Goal: Task Accomplishment & Management: Use online tool/utility

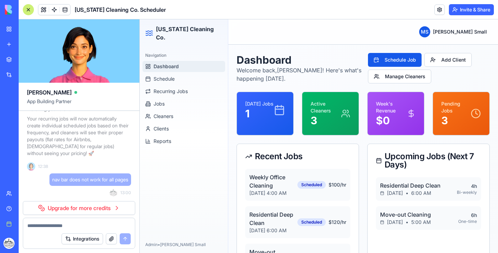
scroll to position [567, 0]
click at [99, 207] on link "Upgrade for more credits" at bounding box center [79, 208] width 112 height 14
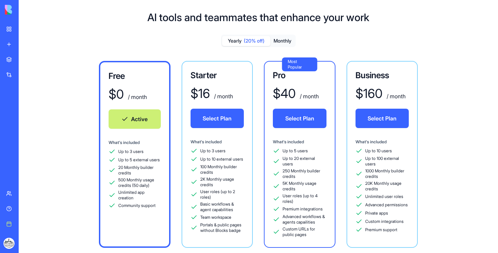
click at [211, 116] on button "Select Plan" at bounding box center [218, 118] width 54 height 19
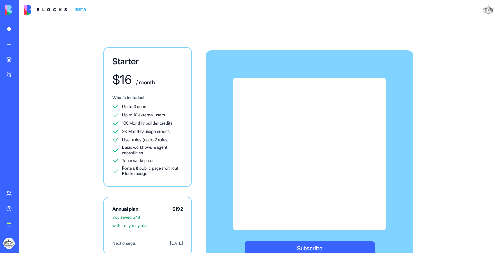
scroll to position [16, 0]
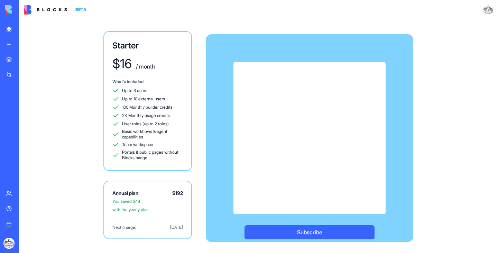
click at [306, 230] on button "Subscribe" at bounding box center [310, 232] width 130 height 14
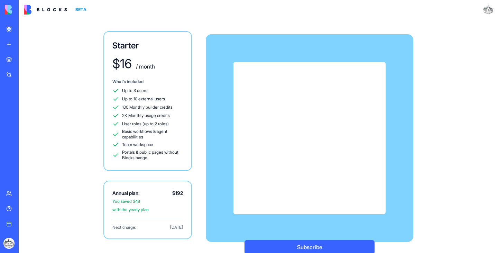
click at [153, 86] on div "What's included Up to 3 users Up to 10 external users 100 Monthly builder credi…" at bounding box center [147, 120] width 71 height 82
type textarea "**********"
click at [153, 86] on div "What's included Up to 3 users Up to 10 external users 100 Monthly builder credi…" at bounding box center [147, 120] width 71 height 82
click at [148, 71] on div "$ 16 / month" at bounding box center [147, 65] width 71 height 17
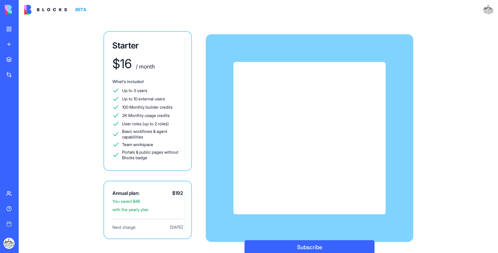
scroll to position [30, 0]
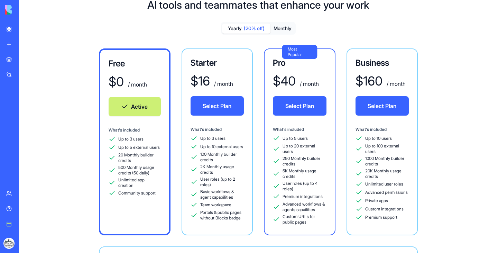
scroll to position [13, 0]
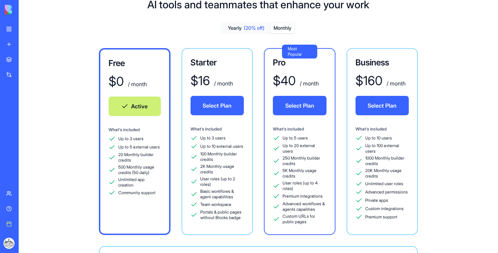
click at [285, 29] on button "Monthly" at bounding box center [283, 28] width 24 height 10
click at [208, 108] on button "Select Plan" at bounding box center [218, 105] width 54 height 19
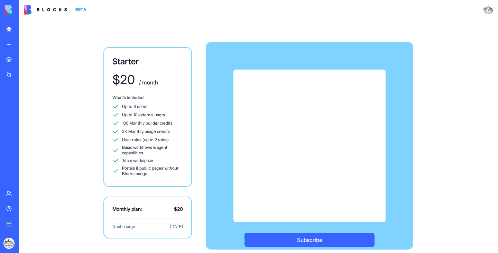
click at [329, 239] on button "Subscribe" at bounding box center [310, 240] width 130 height 14
click at [297, 239] on button "Subscribe" at bounding box center [310, 240] width 130 height 14
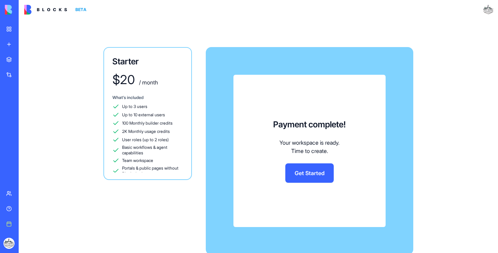
scroll to position [567, 0]
click at [305, 179] on link "Get Started" at bounding box center [309, 172] width 48 height 19
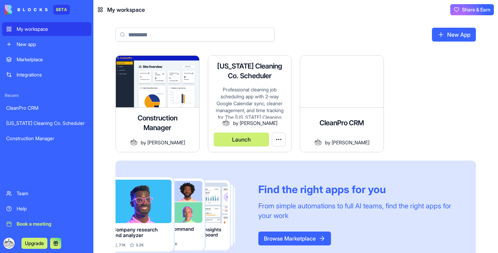
click at [251, 143] on button "Launch" at bounding box center [242, 140] width 56 height 14
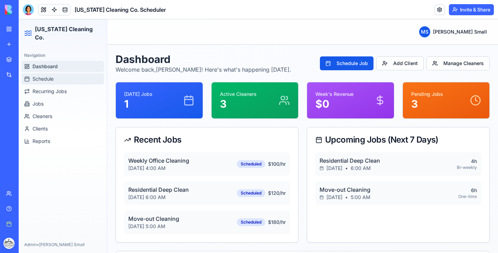
click at [47, 75] on span "Schedule" at bounding box center [43, 78] width 21 height 7
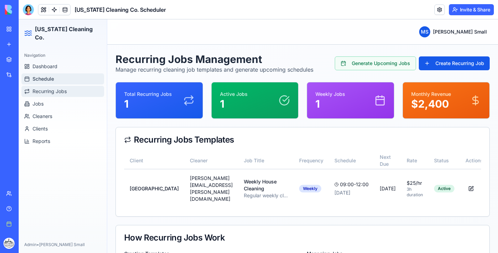
click at [63, 87] on button "Recurring Jobs" at bounding box center [62, 91] width 83 height 11
click at [46, 98] on button "Jobs" at bounding box center [62, 103] width 83 height 11
click at [54, 88] on span "Recurring Jobs" at bounding box center [50, 91] width 34 height 7
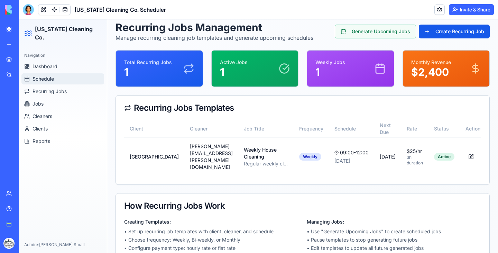
scroll to position [55, 0]
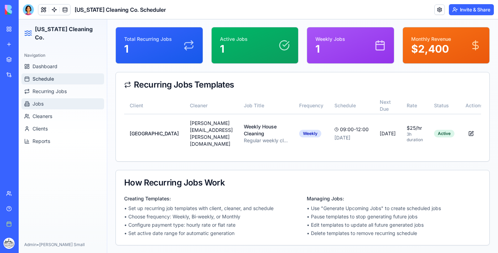
click at [52, 98] on button "Jobs" at bounding box center [62, 103] width 83 height 11
click at [39, 9] on button at bounding box center [43, 9] width 10 height 10
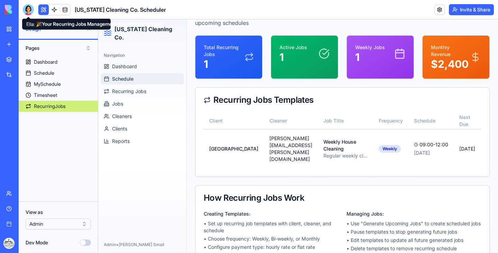
click at [30, 10] on div at bounding box center [28, 9] width 11 height 11
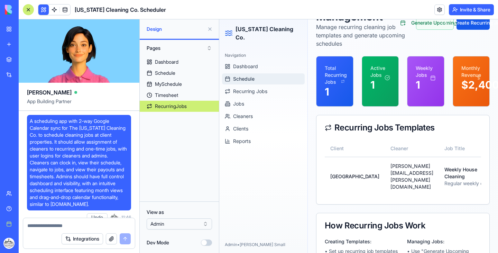
scroll to position [3071, 0]
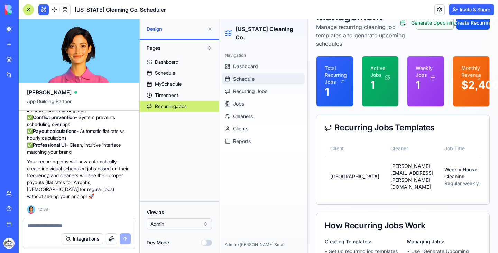
click at [58, 224] on textarea at bounding box center [78, 225] width 103 height 7
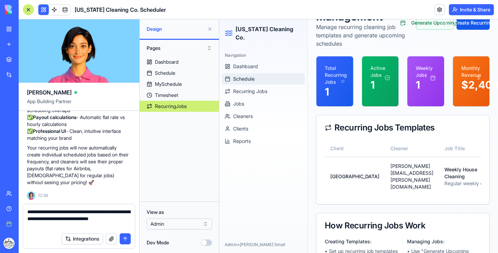
type textarea "**********"
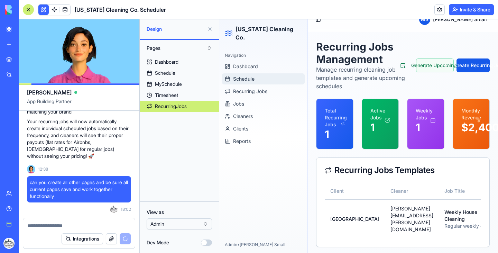
scroll to position [0, 0]
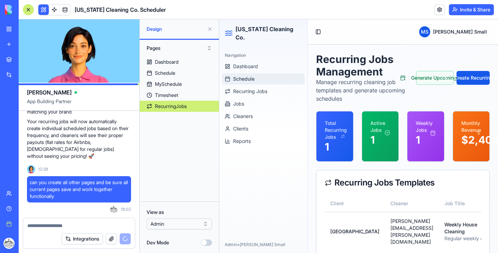
click at [255, 75] on span "Schedule" at bounding box center [243, 78] width 21 height 7
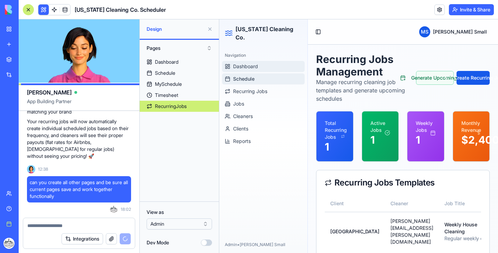
click at [255, 61] on link "Dashboard" at bounding box center [263, 66] width 83 height 11
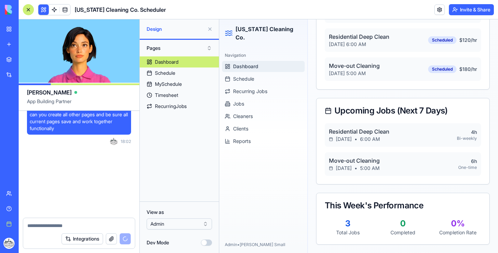
scroll to position [3179, 0]
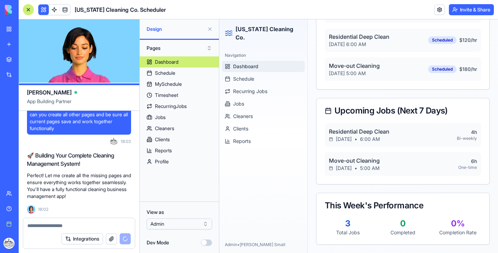
click at [26, 105] on div "CleanPro CRM" at bounding box center [15, 108] width 19 height 7
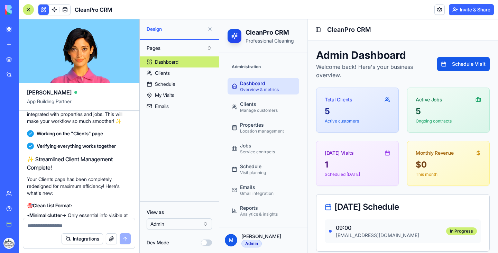
scroll to position [4819, 0]
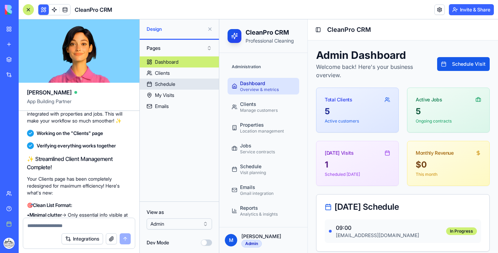
click at [163, 79] on link "Schedule" at bounding box center [179, 84] width 79 height 11
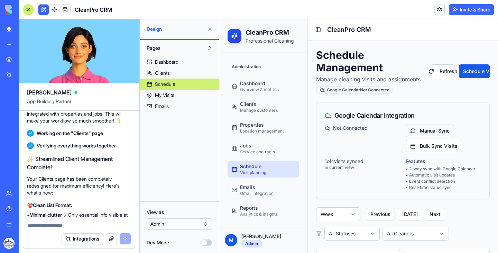
click at [433, 130] on button "Manual Sync" at bounding box center [430, 131] width 48 height 12
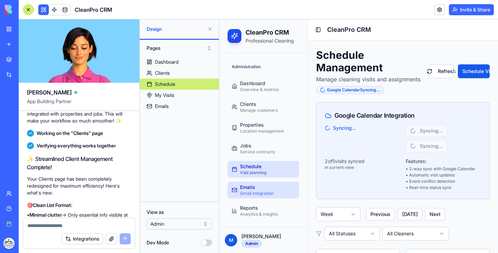
click at [266, 193] on div "Gmail integration" at bounding box center [257, 194] width 34 height 6
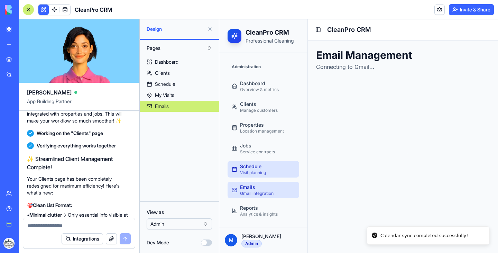
click at [265, 172] on div "Visit planning" at bounding box center [253, 173] width 26 height 6
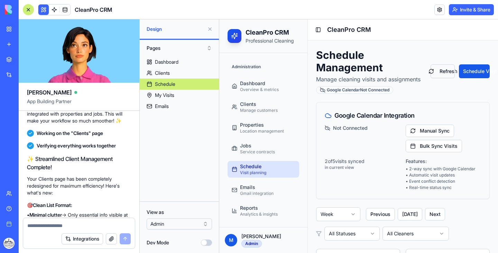
click at [441, 69] on button "Refresh" at bounding box center [443, 71] width 25 height 14
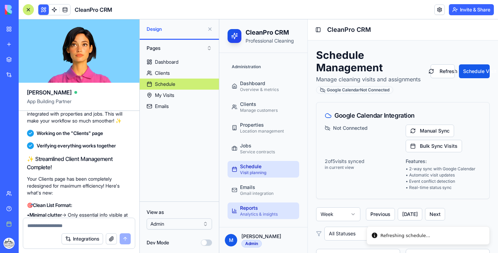
scroll to position [0, 0]
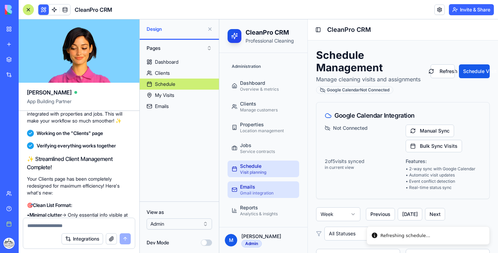
click at [254, 188] on div "Emails" at bounding box center [257, 186] width 34 height 7
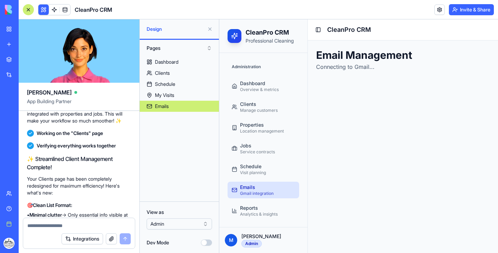
click at [211, 26] on button at bounding box center [210, 29] width 11 height 11
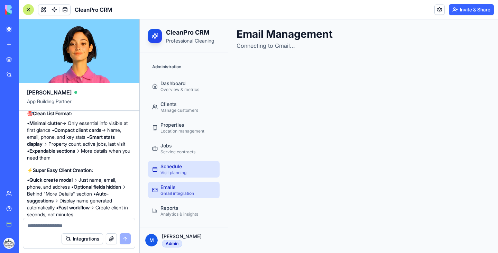
scroll to position [0, 0]
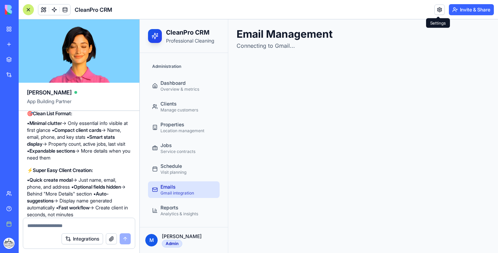
click at [436, 11] on link at bounding box center [440, 9] width 10 height 10
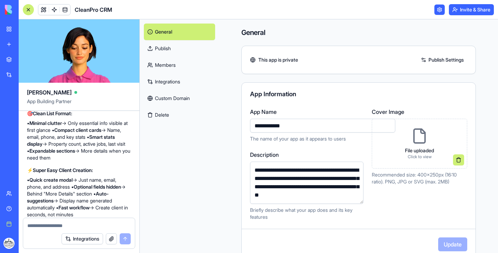
click at [175, 83] on link "Integrations" at bounding box center [179, 81] width 71 height 17
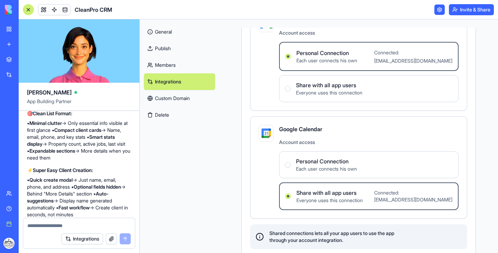
scroll to position [77, 0]
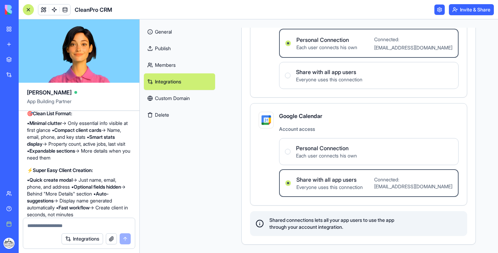
click at [331, 155] on span "Each user connects his own" at bounding box center [326, 155] width 61 height 7
click at [291, 154] on Connection "Personal Connection Each user connects his own" at bounding box center [288, 152] width 6 height 6
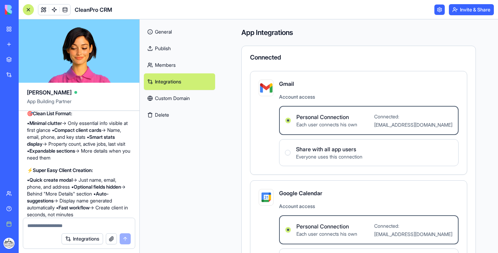
scroll to position [79, 0]
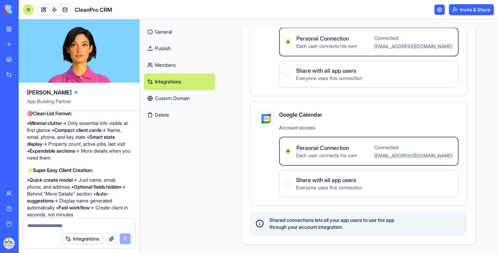
click at [166, 63] on link "Members" at bounding box center [179, 65] width 71 height 17
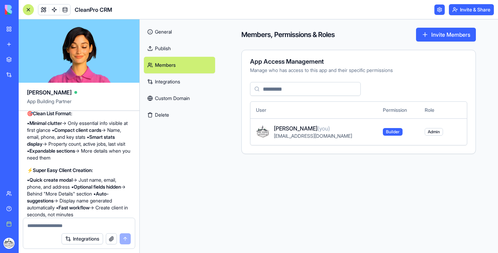
click at [154, 48] on link "Publish" at bounding box center [179, 48] width 71 height 17
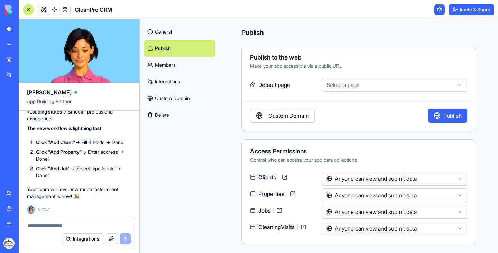
scroll to position [5342, 0]
click at [30, 127] on link "[US_STATE] Cleaning Co. Scheduler" at bounding box center [16, 123] width 28 height 14
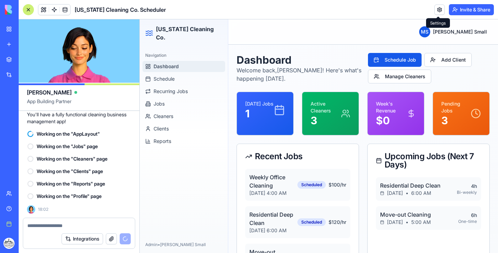
click at [437, 7] on link at bounding box center [440, 9] width 10 height 10
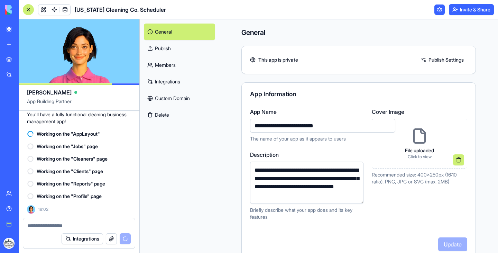
click at [155, 79] on link "Integrations" at bounding box center [179, 81] width 71 height 17
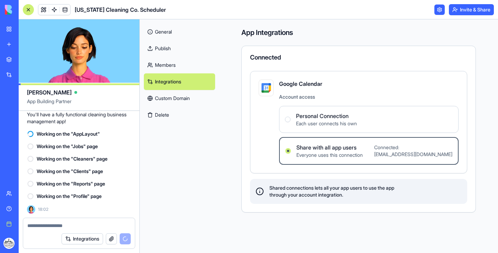
click at [166, 67] on link "Members" at bounding box center [179, 65] width 71 height 17
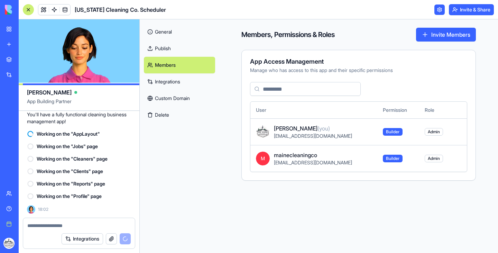
click at [167, 45] on link "Publish" at bounding box center [179, 48] width 71 height 17
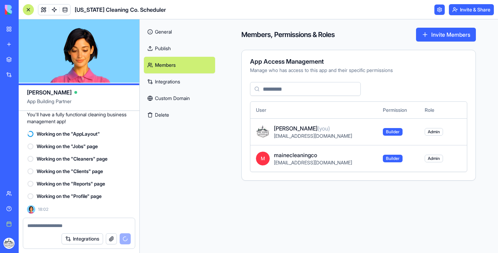
click at [167, 45] on link "Publish" at bounding box center [179, 48] width 71 height 17
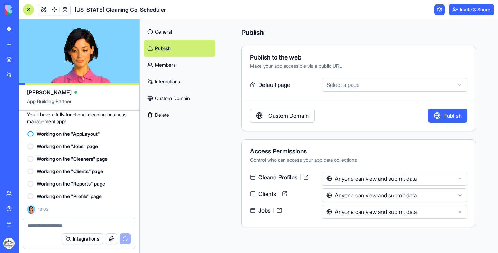
click at [19, 107] on div "CleanPro CRM" at bounding box center [15, 108] width 19 height 7
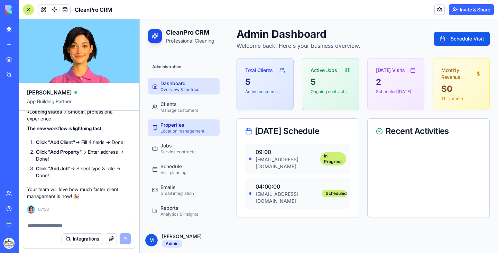
click at [180, 122] on div "Properties" at bounding box center [183, 124] width 44 height 7
click at [175, 129] on div "Location management" at bounding box center [183, 131] width 44 height 6
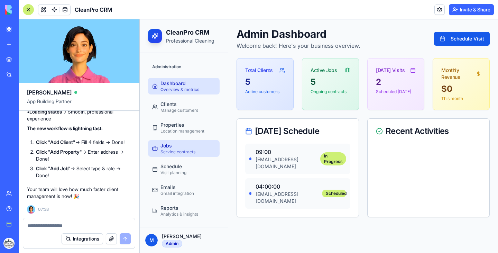
click at [169, 149] on div "Jobs" at bounding box center [178, 145] width 35 height 7
click at [168, 149] on div "Service contracts" at bounding box center [178, 152] width 35 height 6
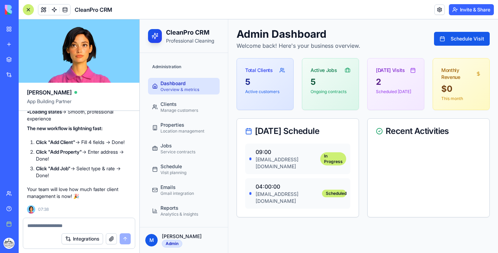
scroll to position [5444, 0]
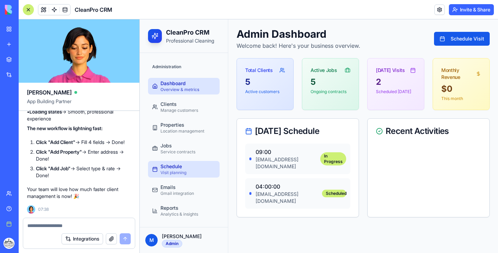
click at [173, 170] on div "Visit planning" at bounding box center [174, 173] width 26 height 6
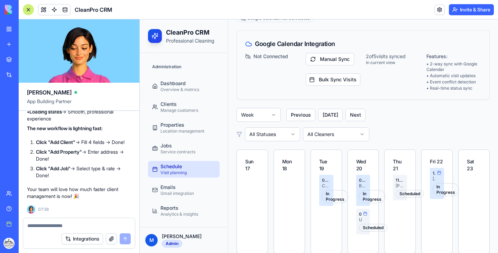
scroll to position [47, 0]
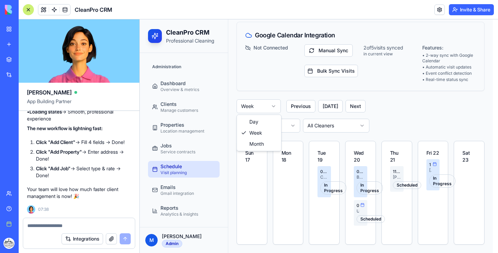
click at [271, 110] on html "CleanPro CRM Professional Cleaning Administration Dashboard Overview & metrics …" at bounding box center [319, 113] width 359 height 280
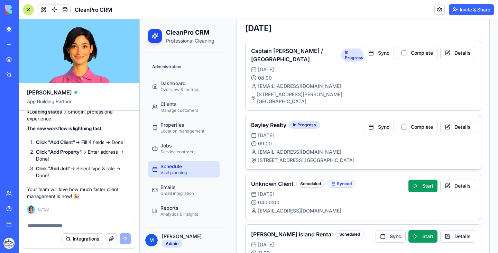
scroll to position [172, 0]
click at [107, 226] on textarea at bounding box center [78, 225] width 103 height 7
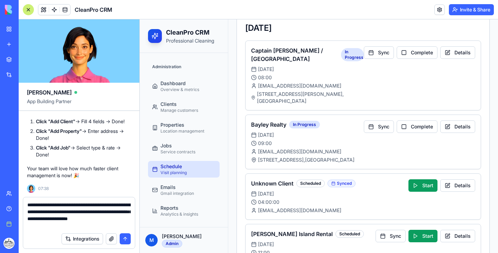
type textarea "**********"
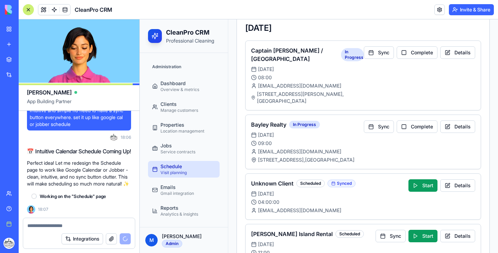
scroll to position [5668, 0]
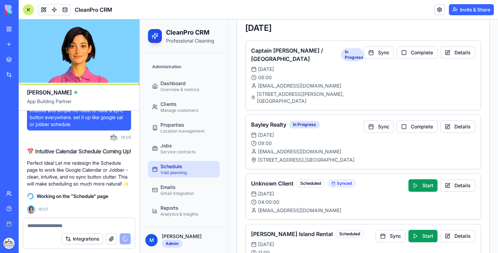
click at [8, 27] on link "My workspace" at bounding box center [16, 29] width 28 height 14
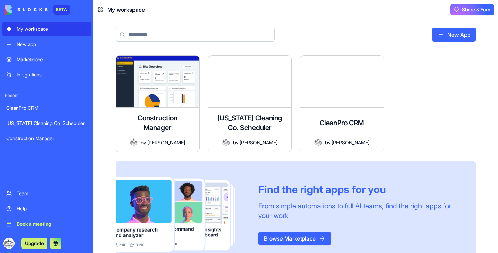
click at [41, 136] on div "Construction Manager" at bounding box center [46, 138] width 81 height 7
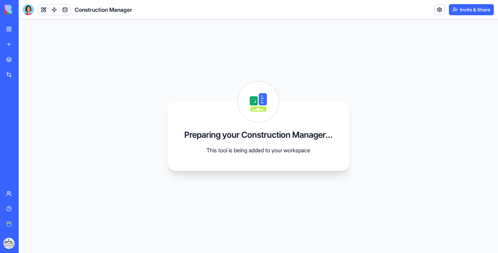
click at [26, 122] on div "[US_STATE] Cleaning Co. Scheduler" at bounding box center [15, 123] width 19 height 7
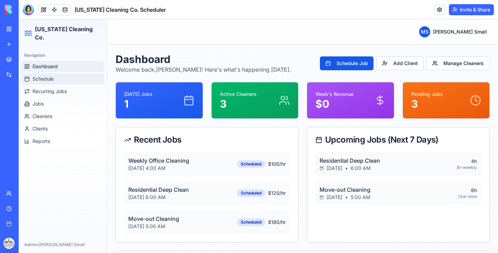
click at [61, 74] on link "Schedule" at bounding box center [62, 78] width 83 height 11
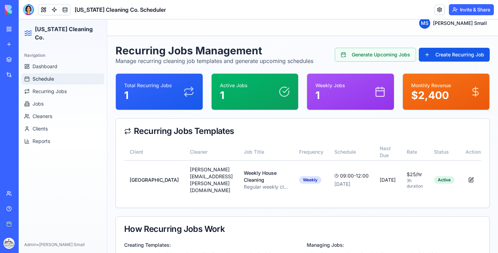
scroll to position [55, 0]
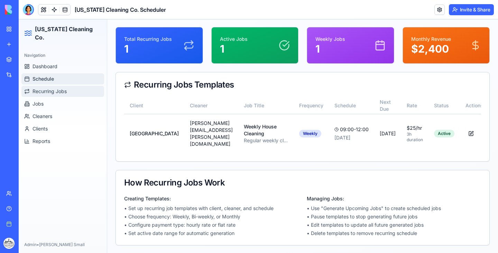
click at [56, 88] on span "Recurring Jobs" at bounding box center [50, 91] width 34 height 7
click at [45, 75] on span "Schedule" at bounding box center [43, 78] width 21 height 7
click at [45, 88] on span "Recurring Jobs" at bounding box center [50, 91] width 34 height 7
click at [60, 61] on link "Dashboard" at bounding box center [62, 66] width 83 height 11
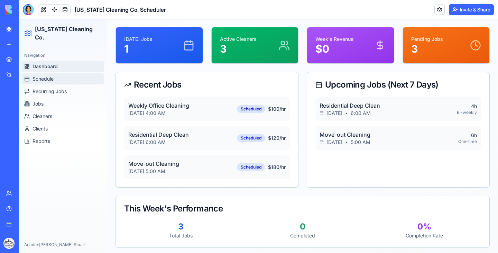
click at [52, 75] on span "Schedule" at bounding box center [43, 78] width 21 height 7
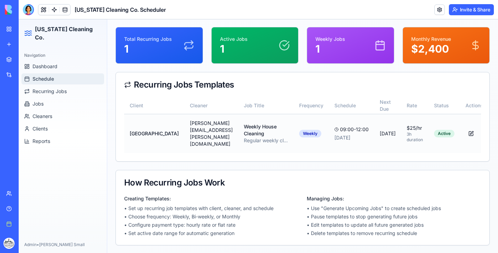
scroll to position [0, 24]
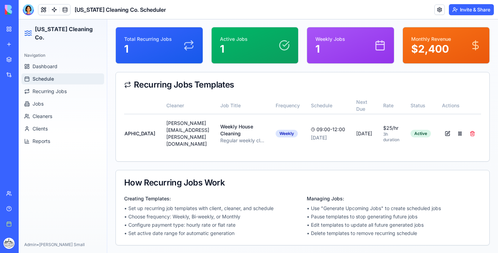
click at [26, 106] on div "CleanPro CRM" at bounding box center [15, 108] width 19 height 7
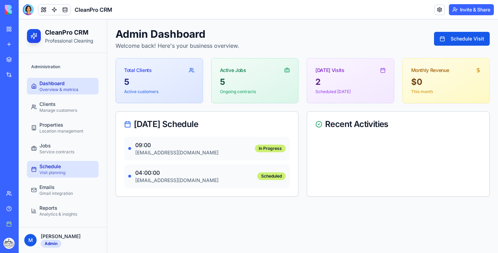
click at [63, 169] on div "Schedule" at bounding box center [52, 166] width 26 height 7
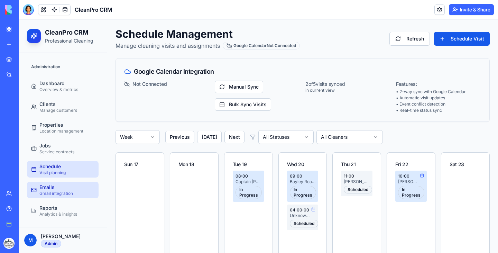
click at [54, 191] on div "Gmail integration" at bounding box center [56, 194] width 34 height 6
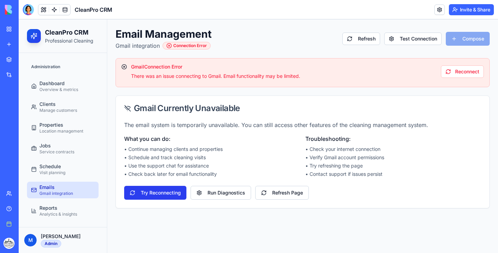
click at [166, 192] on button "Try Reconnecting" at bounding box center [155, 193] width 62 height 14
click at [26, 107] on div "CleanPro CRM" at bounding box center [15, 108] width 19 height 7
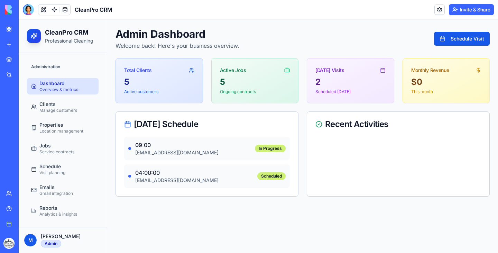
click at [26, 45] on div "New app" at bounding box center [21, 44] width 9 height 7
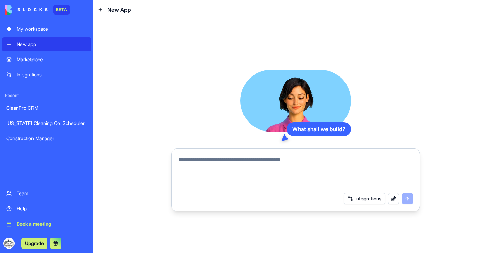
click at [218, 166] on textarea at bounding box center [296, 172] width 235 height 33
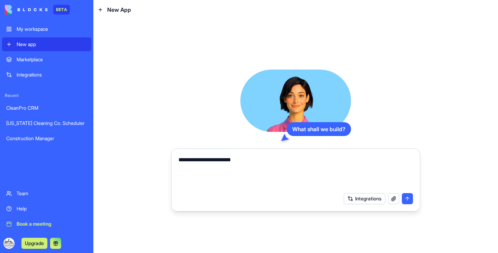
type textarea "**********"
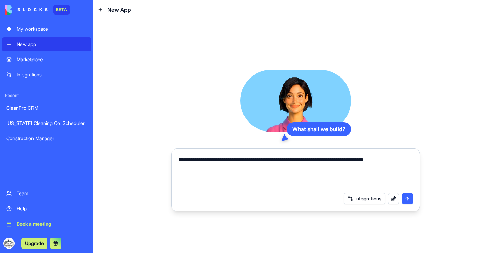
type textarea "**********"
click at [408, 198] on button "submit" at bounding box center [407, 198] width 11 height 11
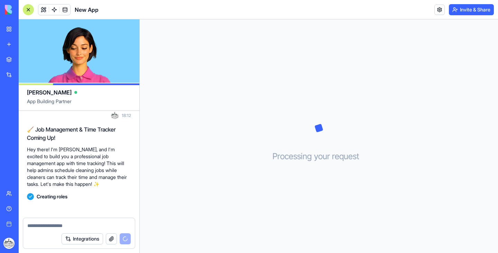
scroll to position [45, 0]
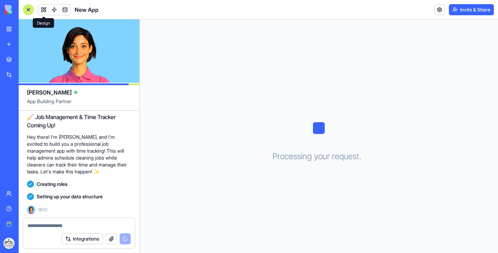
click at [46, 10] on button at bounding box center [43, 9] width 10 height 10
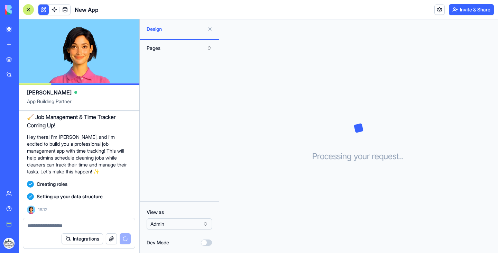
click at [206, 241] on button "Dev Mode" at bounding box center [206, 242] width 11 height 6
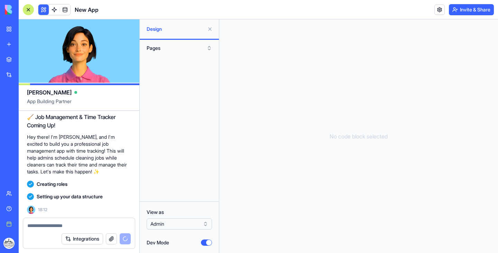
click at [205, 241] on button "Dev Mode" at bounding box center [206, 242] width 11 height 6
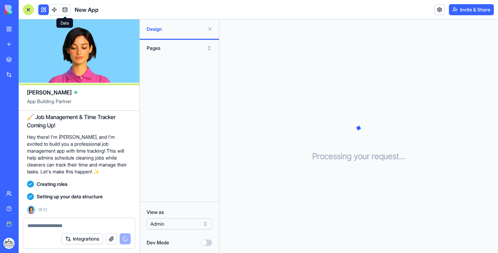
click at [68, 10] on span at bounding box center [64, 9] width 19 height 19
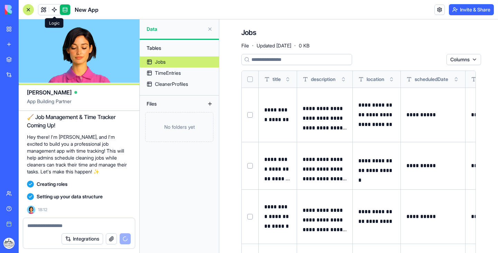
click at [55, 11] on link at bounding box center [54, 9] width 10 height 10
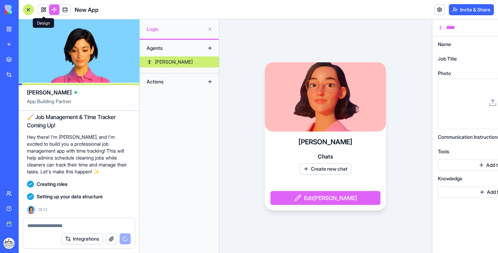
click at [44, 9] on link at bounding box center [43, 9] width 10 height 10
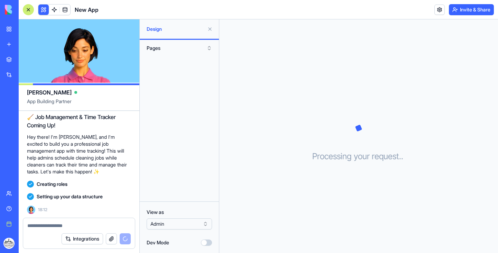
click at [71, 222] on textarea at bounding box center [78, 225] width 103 height 7
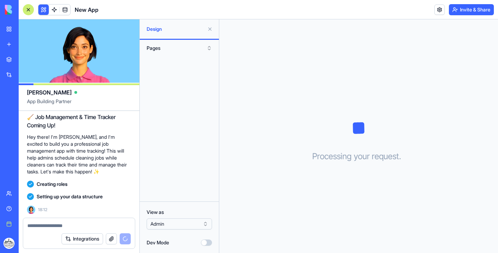
click at [87, 240] on button "Integrations" at bounding box center [83, 238] width 42 height 11
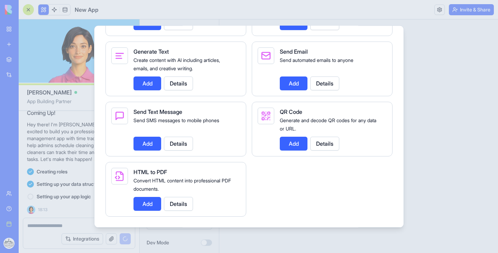
scroll to position [999, 0]
click at [182, 150] on button "Details" at bounding box center [178, 143] width 29 height 14
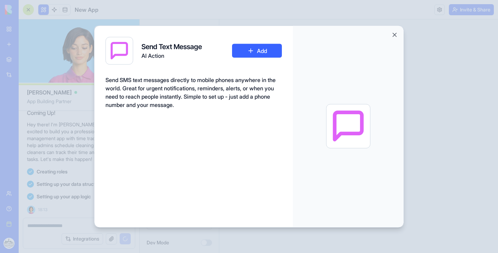
scroll to position [70, 0]
click at [392, 35] on button "Close" at bounding box center [394, 34] width 7 height 7
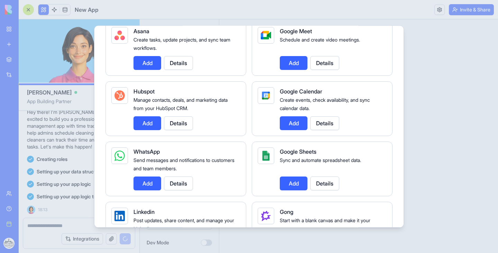
scroll to position [247, 0]
click at [176, 185] on button "Details" at bounding box center [178, 183] width 29 height 14
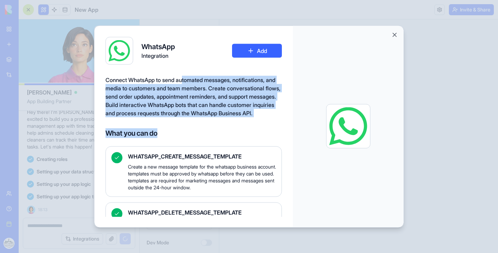
drag, startPoint x: 184, startPoint y: 82, endPoint x: 188, endPoint y: 126, distance: 44.4
type textarea "**********"
click at [188, 126] on div "Connect WhatsApp to send automated messages, notifications, and media to custom…" at bounding box center [194, 146] width 176 height 142
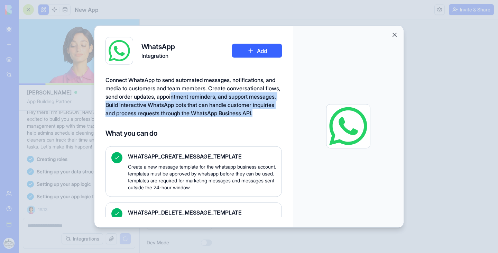
drag, startPoint x: 192, startPoint y: 97, endPoint x: 192, endPoint y: 121, distance: 24.6
click at [192, 117] on div "Connect WhatsApp to send automated messages, notifications, and media to custom…" at bounding box center [194, 96] width 176 height 42
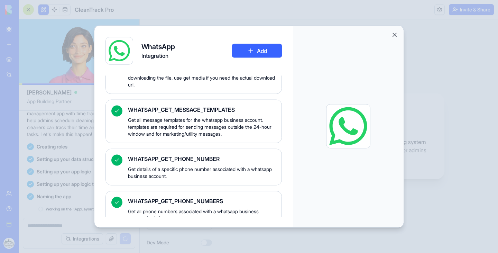
scroll to position [145, 0]
click at [146, 40] on div "WhatsApp Integration" at bounding box center [141, 51] width 70 height 28
click at [392, 35] on button "Close" at bounding box center [394, 34] width 7 height 7
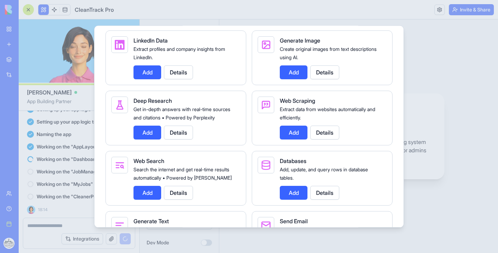
scroll to position [827, 0]
click at [452, 102] on div at bounding box center [249, 126] width 498 height 253
